Goal: Find specific page/section: Find specific page/section

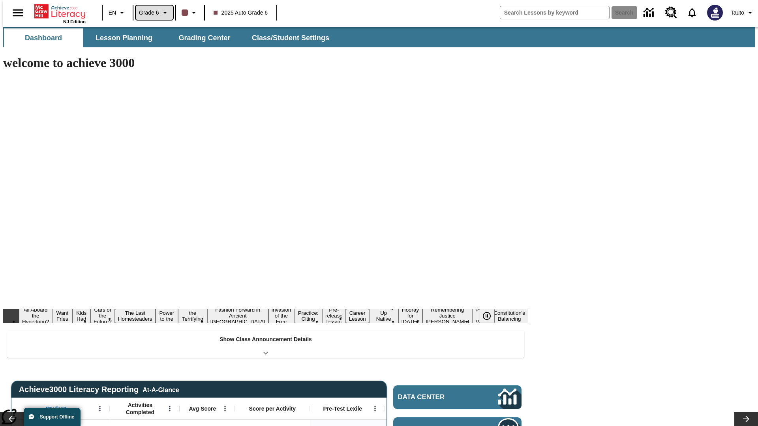
click at [152, 13] on span "Grade 6" at bounding box center [149, 13] width 20 height 8
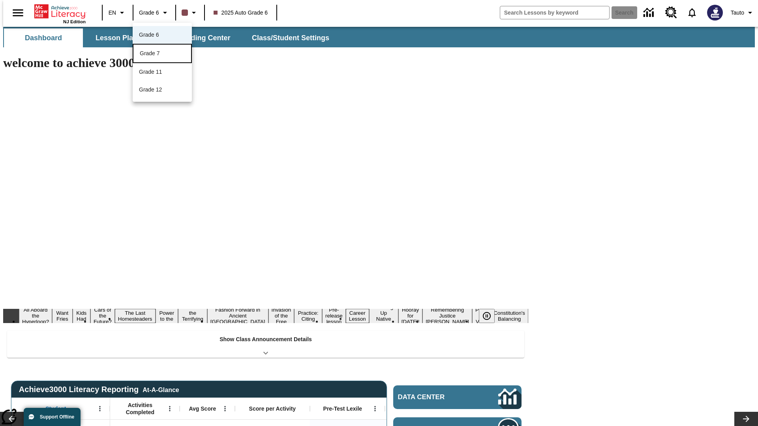
click at [162, 54] on div "Grade 7" at bounding box center [162, 53] width 45 height 8
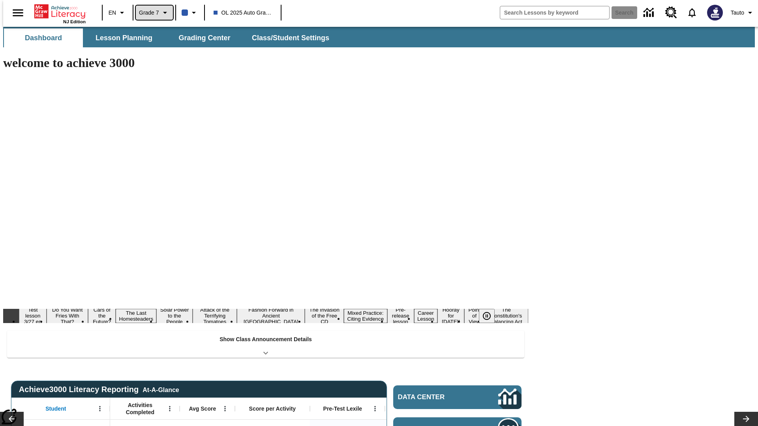
click at [152, 13] on span "Grade 7" at bounding box center [149, 13] width 20 height 8
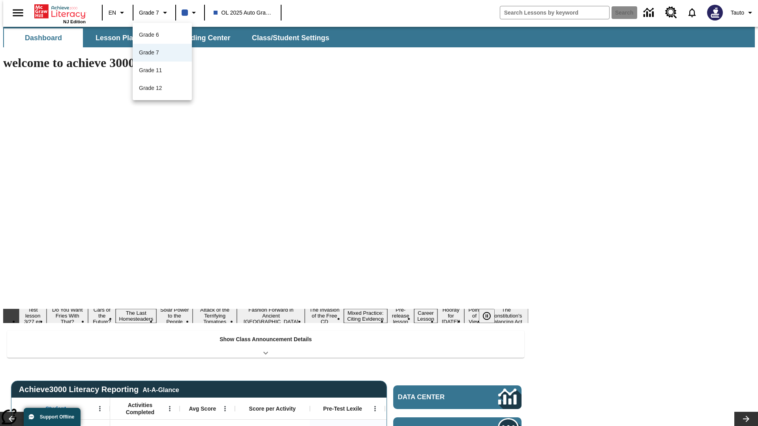
click at [379, 213] on div at bounding box center [379, 213] width 758 height 426
click at [121, 38] on span "Lesson Planning" at bounding box center [123, 38] width 57 height 9
